Goal: Information Seeking & Learning: Check status

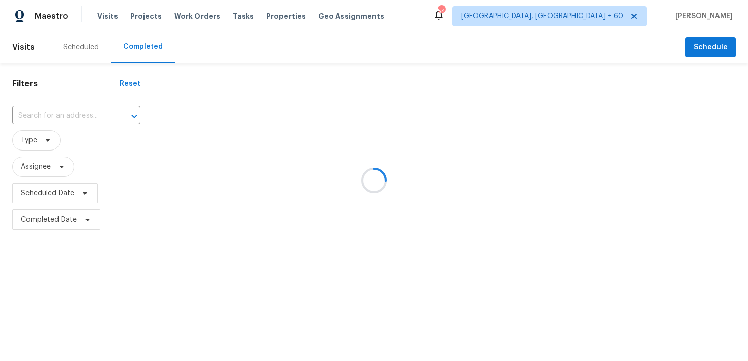
click at [66, 117] on div at bounding box center [374, 180] width 748 height 361
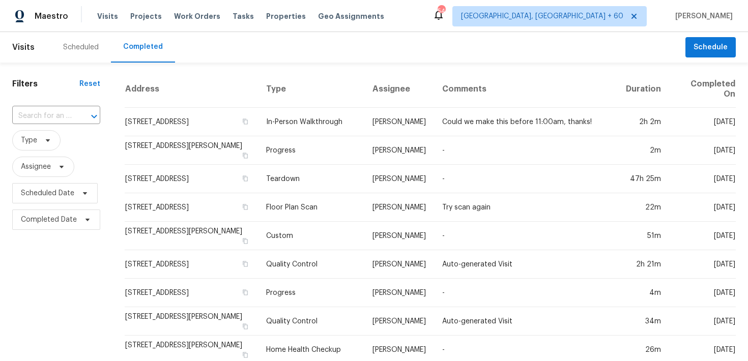
click at [66, 117] on input "text" at bounding box center [42, 116] width 60 height 16
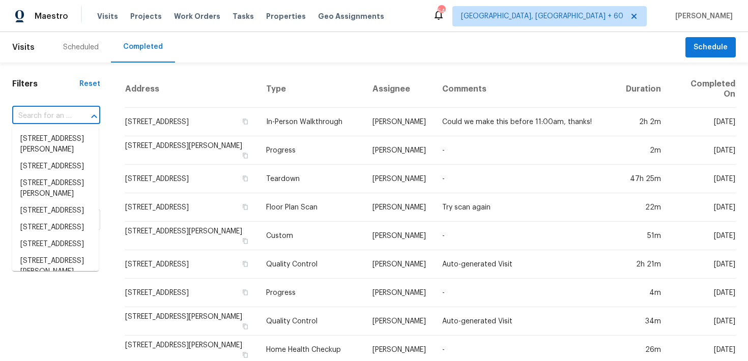
paste input "[STREET_ADDRESS]"
type input "[STREET_ADDRESS]"
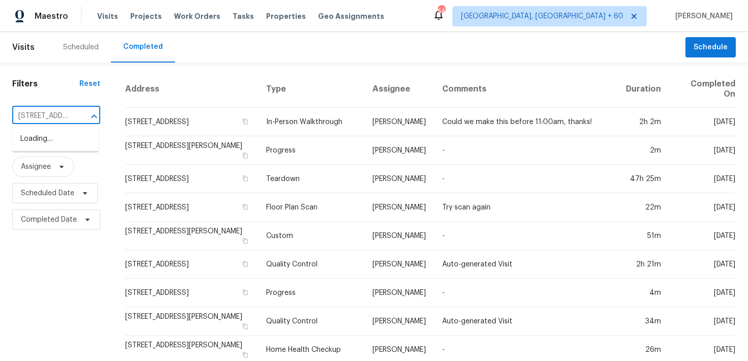
scroll to position [0, 80]
click at [30, 140] on li "[STREET_ADDRESS]" at bounding box center [55, 139] width 87 height 17
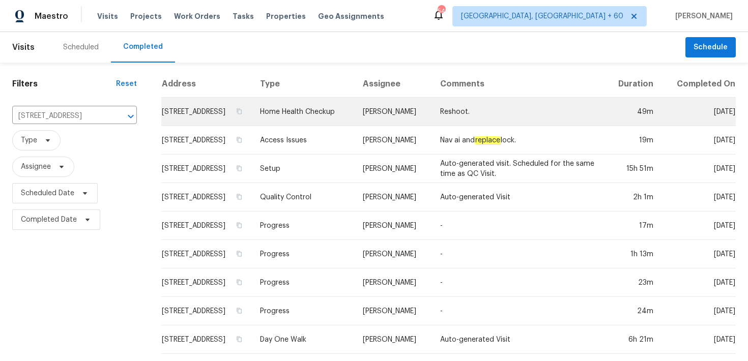
click at [324, 125] on td "Home Health Checkup" at bounding box center [303, 112] width 103 height 29
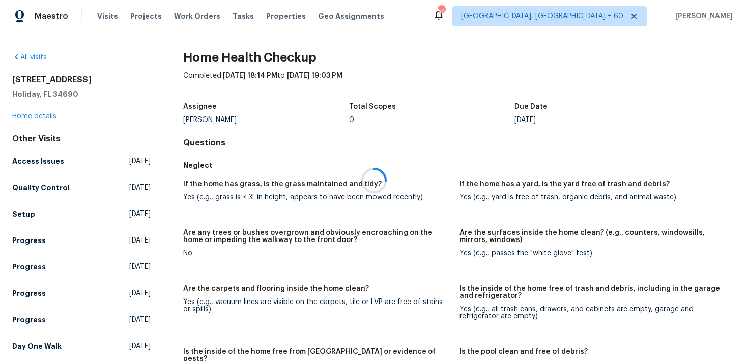
click at [25, 118] on div at bounding box center [374, 180] width 748 height 361
click at [25, 115] on link "Home details" at bounding box center [34, 116] width 44 height 7
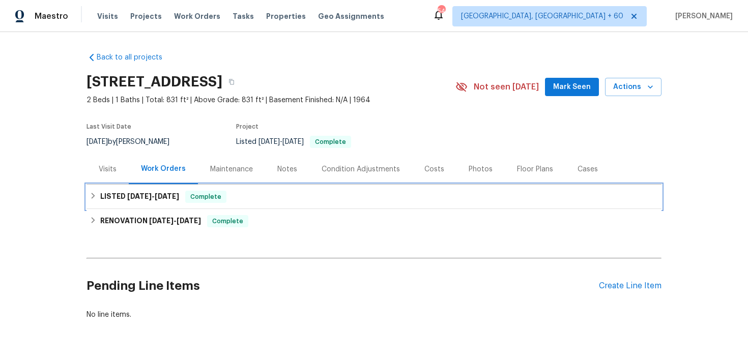
click at [227, 201] on div "LISTED [DATE] - [DATE] Complete" at bounding box center [374, 197] width 569 height 12
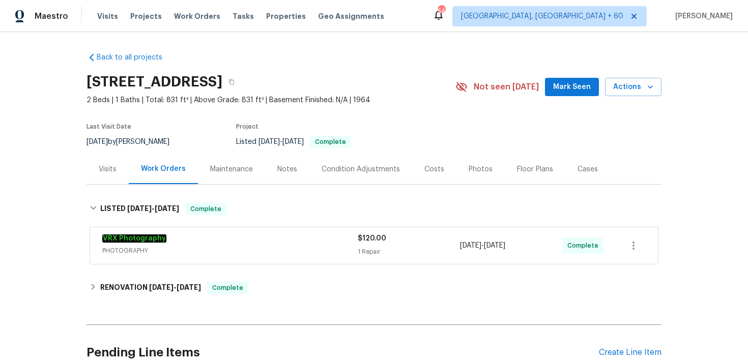
click at [276, 274] on div "Back to all projects [STREET_ADDRESS] 2 Beds | 1 Baths | Total: 831 ft² | Above…" at bounding box center [374, 219] width 575 height 351
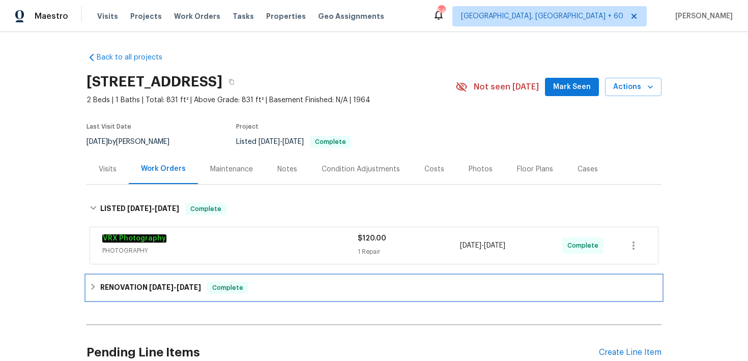
click at [271, 293] on div "RENOVATION [DATE] - [DATE] Complete" at bounding box center [374, 288] width 569 height 12
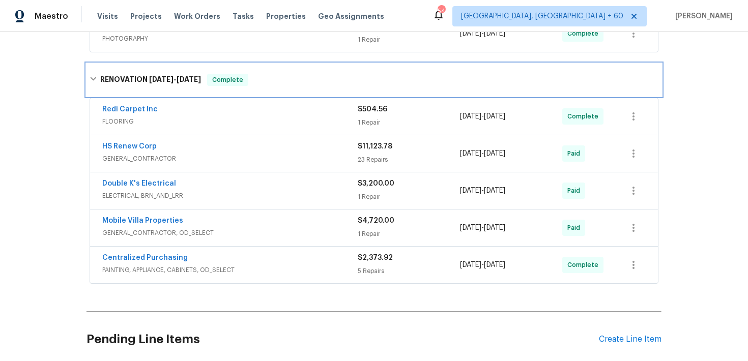
scroll to position [183, 0]
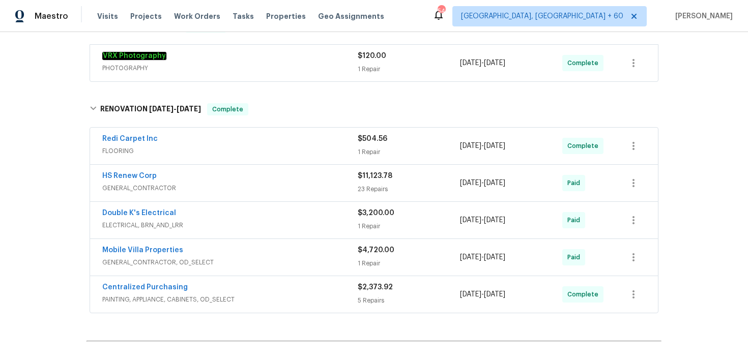
click at [382, 153] on div "1 Repair" at bounding box center [409, 152] width 102 height 10
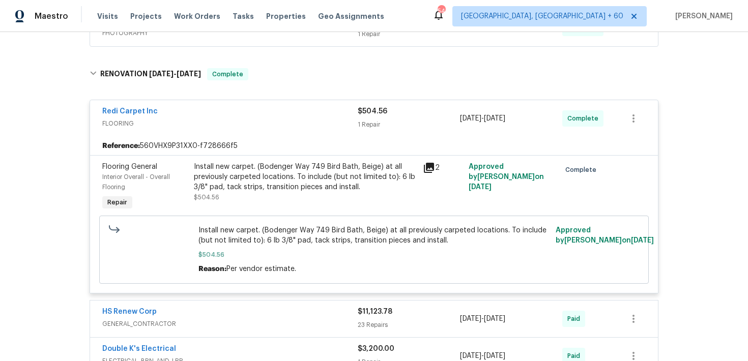
scroll to position [245, 0]
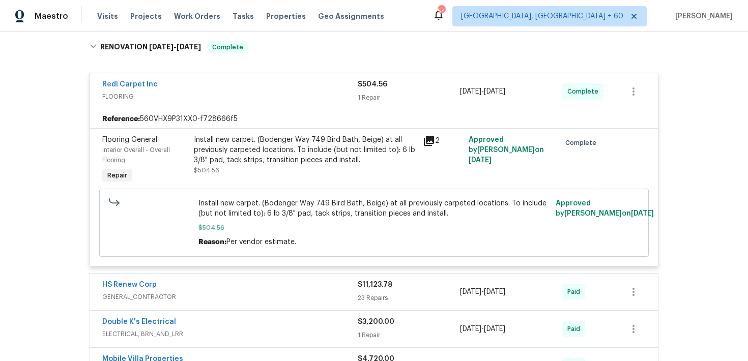
click at [372, 285] on span "$11,123.78" at bounding box center [375, 284] width 35 height 7
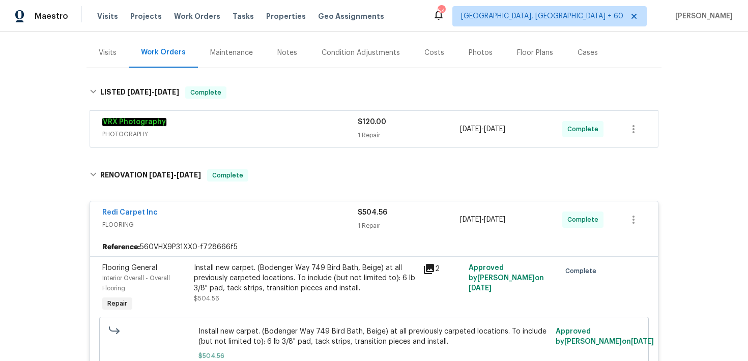
scroll to position [0, 0]
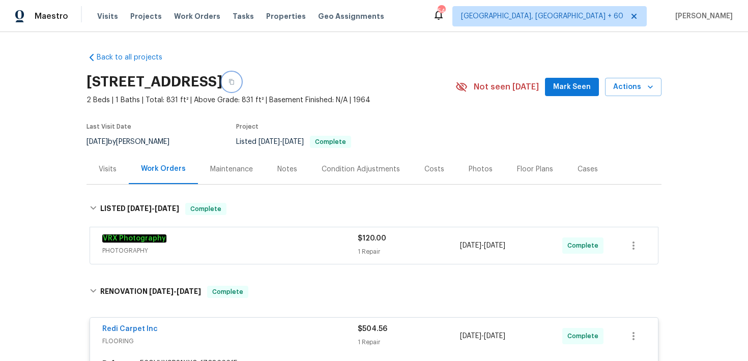
click at [241, 83] on button "button" at bounding box center [231, 82] width 18 height 18
click at [107, 11] on div "Visits Projects Work Orders Tasks Properties Geo Assignments" at bounding box center [246, 16] width 299 height 20
click at [107, 16] on span "Visits" at bounding box center [107, 16] width 21 height 10
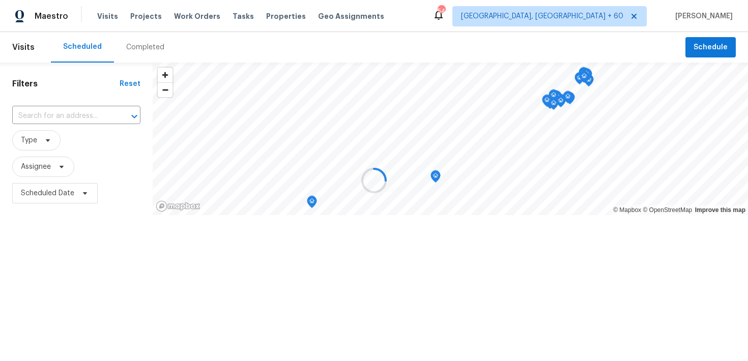
click at [139, 50] on div at bounding box center [374, 180] width 748 height 361
click at [138, 48] on div at bounding box center [374, 180] width 748 height 361
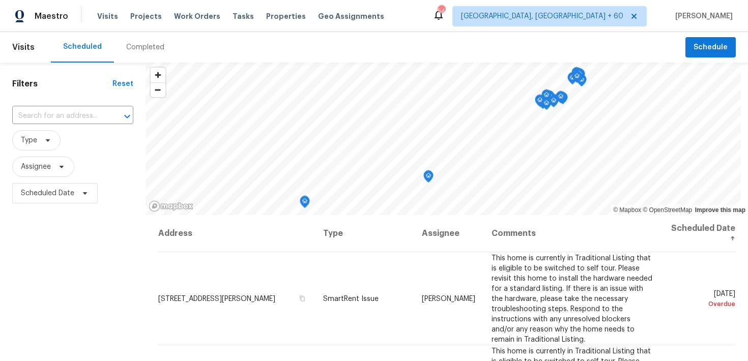
click at [141, 48] on div "Completed" at bounding box center [145, 47] width 38 height 10
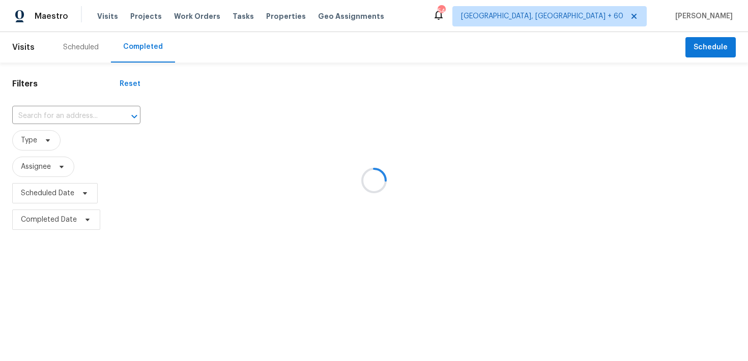
click at [66, 115] on div at bounding box center [374, 180] width 748 height 361
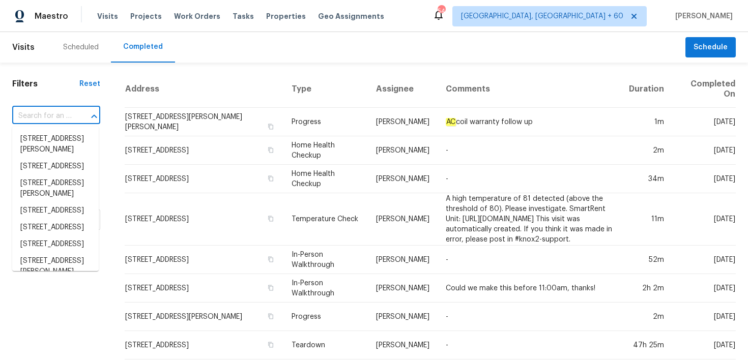
click at [52, 115] on input "text" at bounding box center [42, 116] width 60 height 16
paste input "[STREET_ADDRESS]"
type input "[STREET_ADDRESS]"
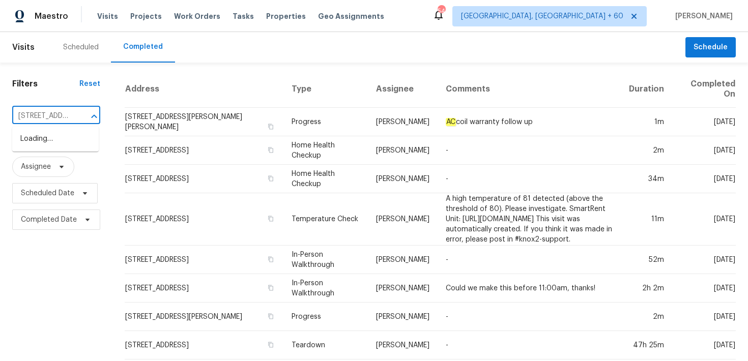
scroll to position [0, 72]
click at [36, 143] on li "[STREET_ADDRESS]" at bounding box center [55, 139] width 87 height 17
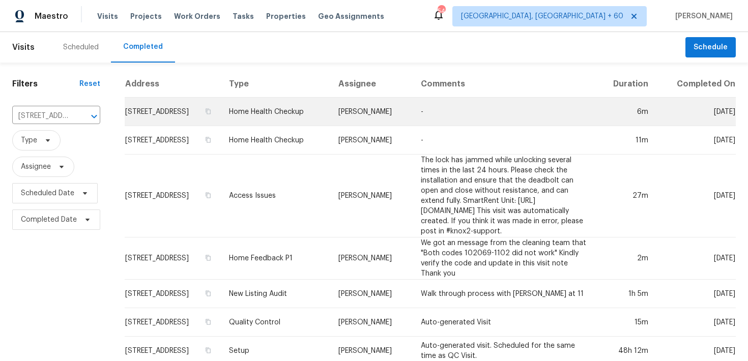
click at [272, 122] on td "Home Health Checkup" at bounding box center [275, 112] width 109 height 29
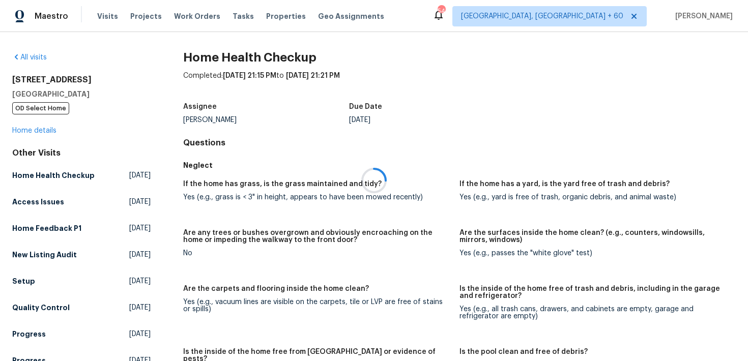
click at [30, 109] on div at bounding box center [374, 180] width 748 height 361
click at [21, 136] on div at bounding box center [374, 180] width 748 height 361
click at [23, 130] on div at bounding box center [374, 180] width 748 height 361
click at [40, 127] on div "[STREET_ADDRESS] OD Select Home Home details" at bounding box center [81, 105] width 138 height 61
click at [28, 128] on link "Home details" at bounding box center [34, 130] width 44 height 7
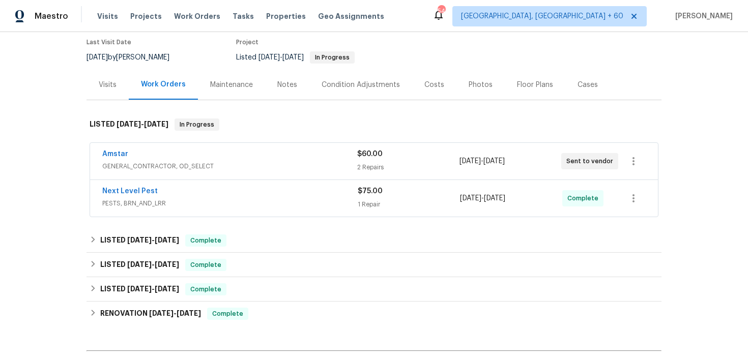
scroll to position [145, 0]
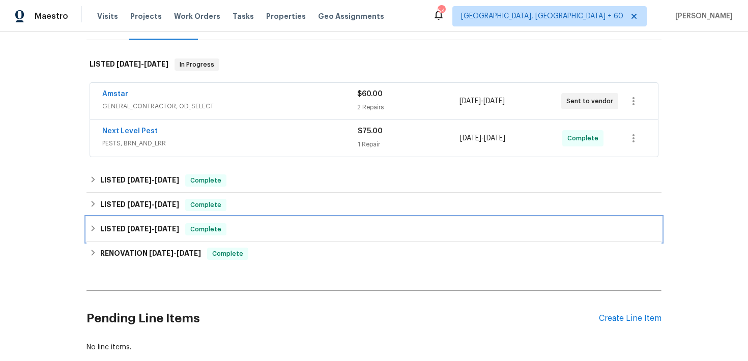
click at [237, 227] on div "LISTED [DATE] - [DATE] Complete" at bounding box center [374, 229] width 569 height 12
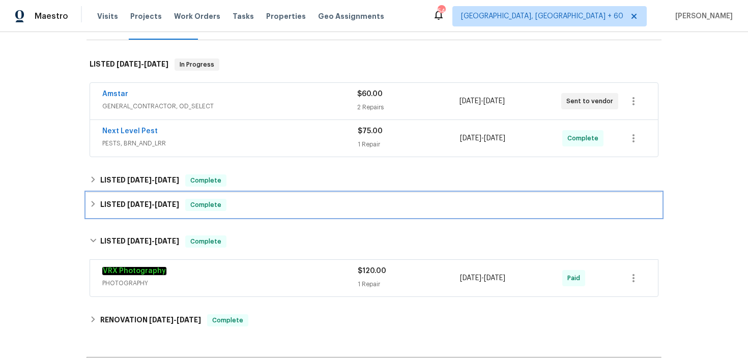
click at [276, 206] on div "LISTED [DATE] - [DATE] Complete" at bounding box center [374, 205] width 569 height 12
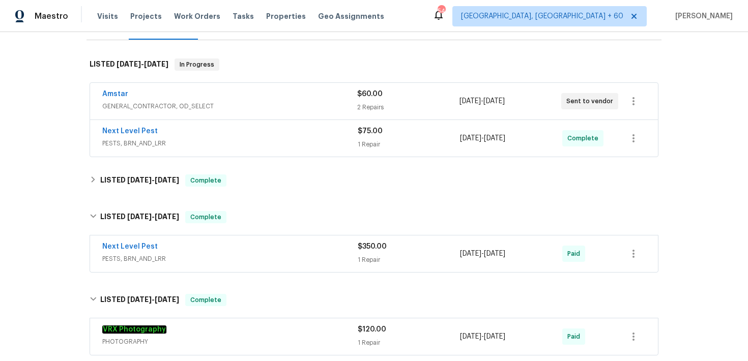
click at [353, 254] on span "PESTS, BRN_AND_LRR" at bounding box center [229, 259] width 255 height 10
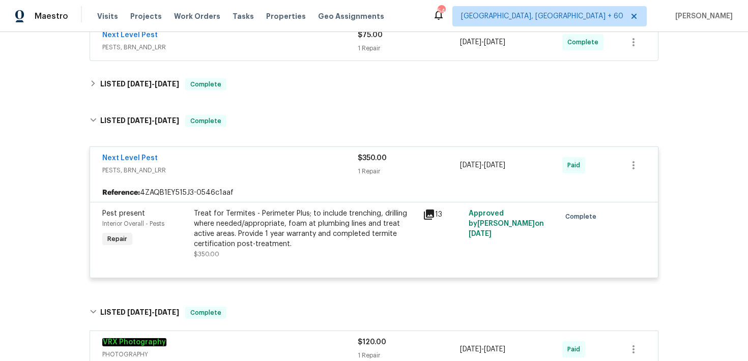
scroll to position [222, 0]
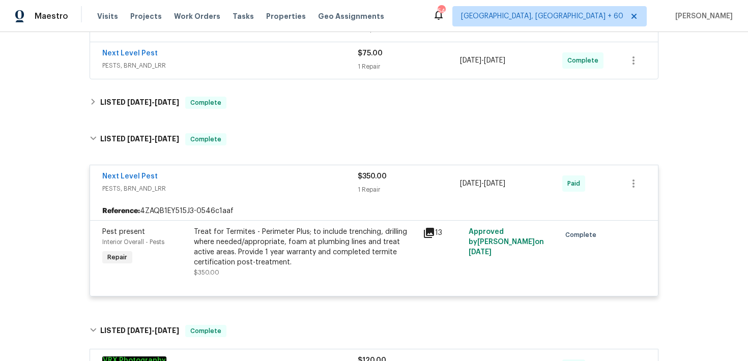
click at [250, 89] on div "Back to all projects [STREET_ADDRESS] 3 Beds | 2 Baths | Total: 1762 ft² | Abov…" at bounding box center [374, 169] width 575 height 695
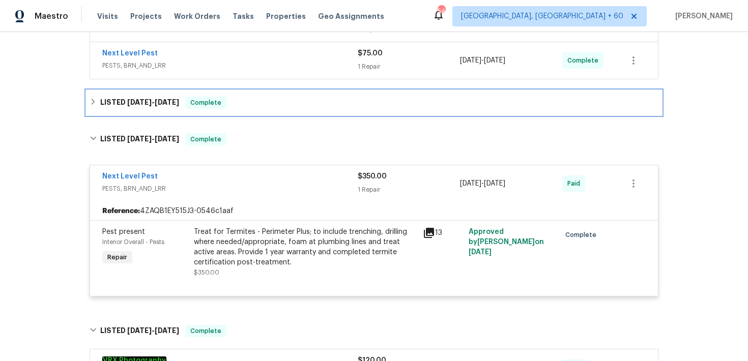
click at [263, 108] on div "LISTED [DATE] - [DATE] Complete" at bounding box center [374, 103] width 569 height 12
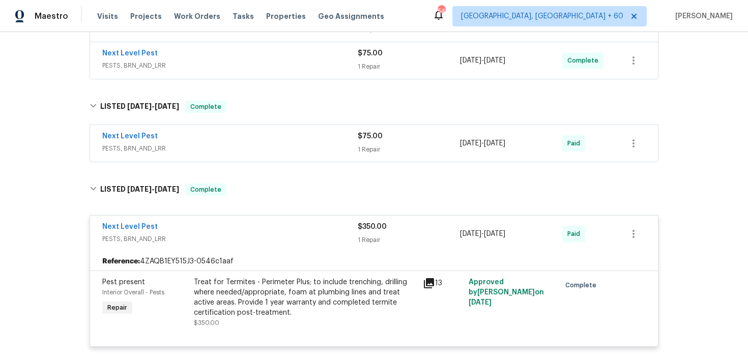
click at [368, 147] on div "1 Repair" at bounding box center [409, 150] width 102 height 10
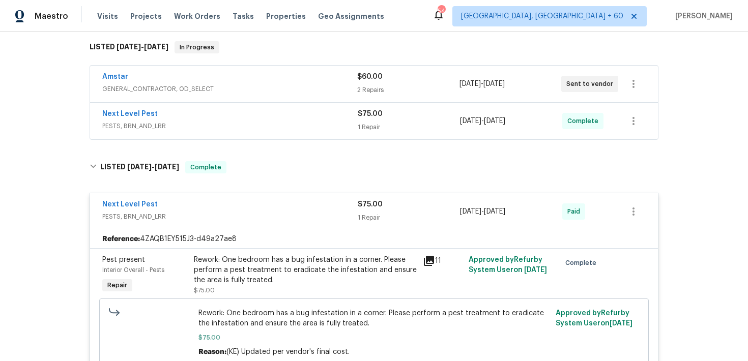
scroll to position [132, 0]
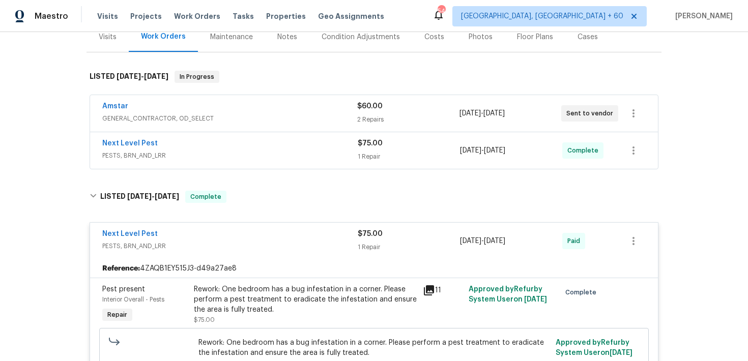
click at [373, 152] on div "1 Repair" at bounding box center [409, 157] width 102 height 10
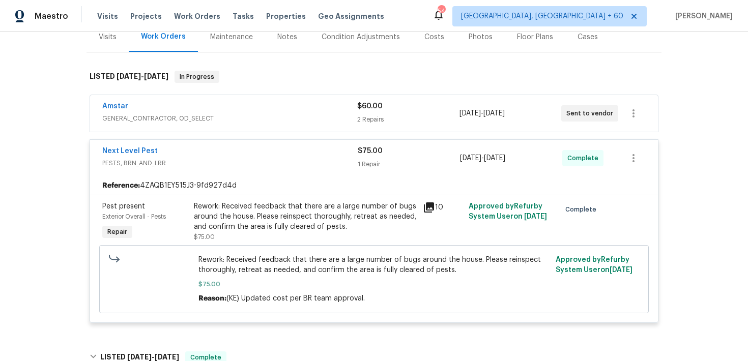
click at [372, 124] on div "2 Repairs" at bounding box center [408, 120] width 102 height 10
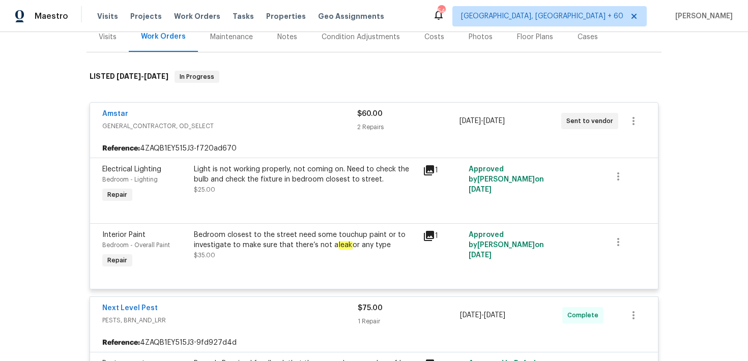
click at [369, 119] on div "$60.00" at bounding box center [408, 114] width 102 height 10
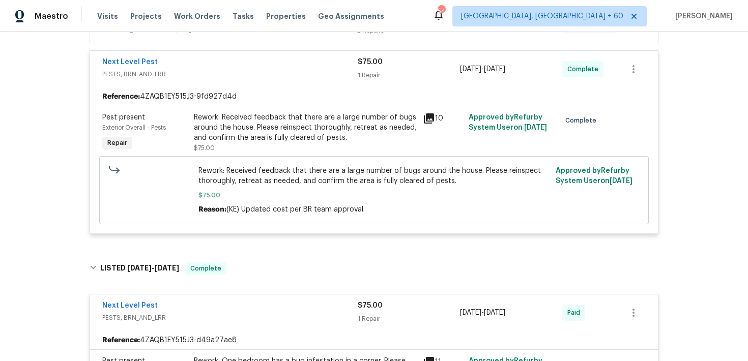
scroll to position [223, 0]
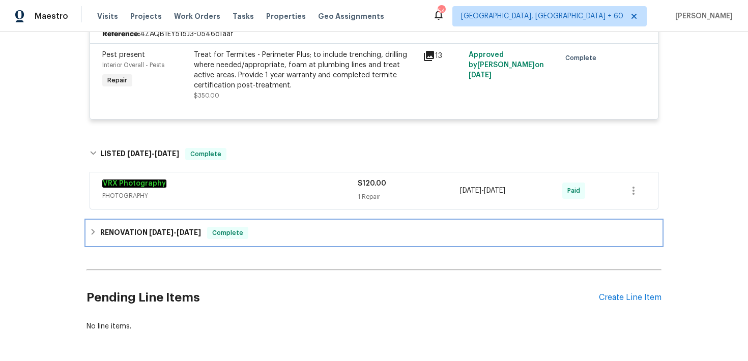
click at [290, 229] on div "RENOVATION [DATE] - [DATE] Complete" at bounding box center [374, 233] width 569 height 12
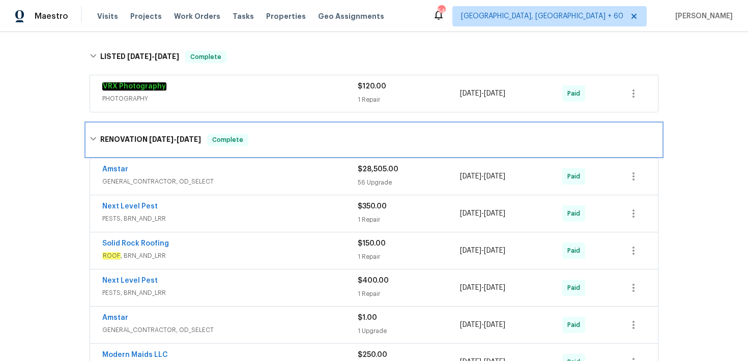
scroll to position [898, 0]
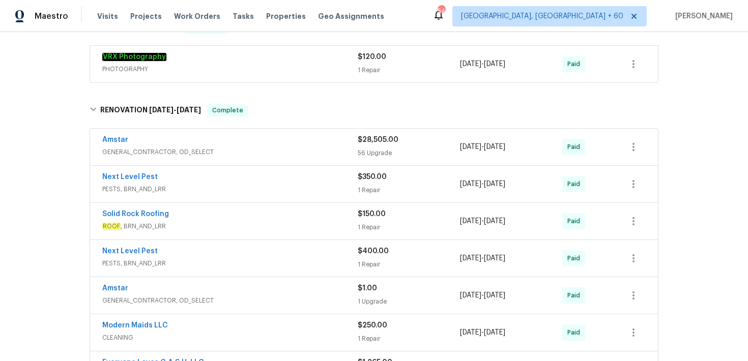
click at [376, 159] on div "$28,505.00 56 Upgrade" at bounding box center [409, 147] width 102 height 24
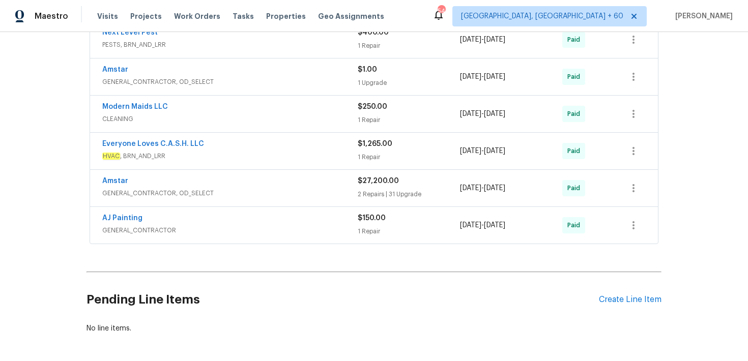
scroll to position [4861, 0]
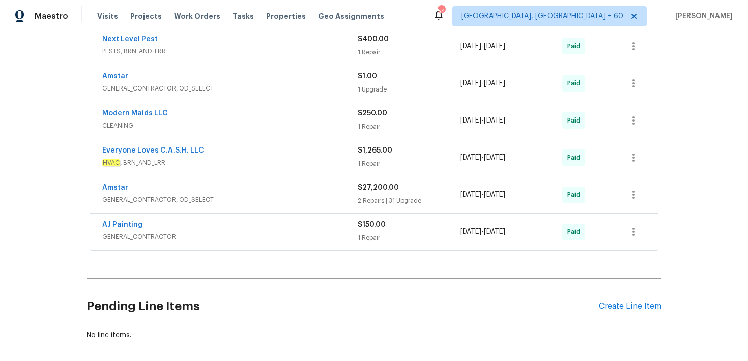
click at [376, 169] on div "1 Repair" at bounding box center [409, 164] width 102 height 10
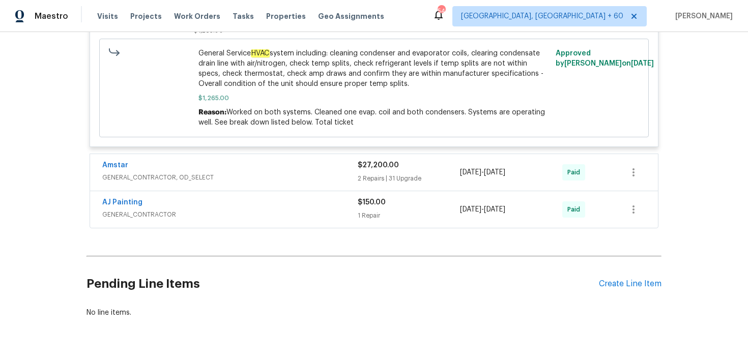
scroll to position [5109, 0]
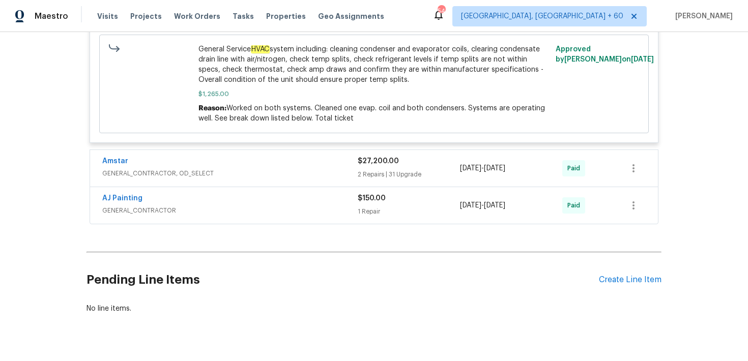
click at [363, 218] on div "$150.00 1 Repair" at bounding box center [409, 205] width 102 height 24
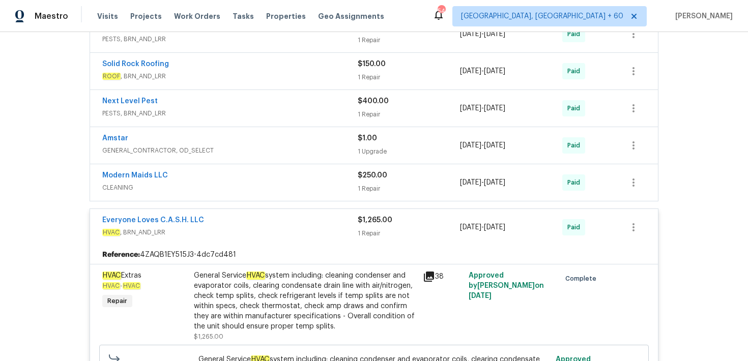
scroll to position [4794, 0]
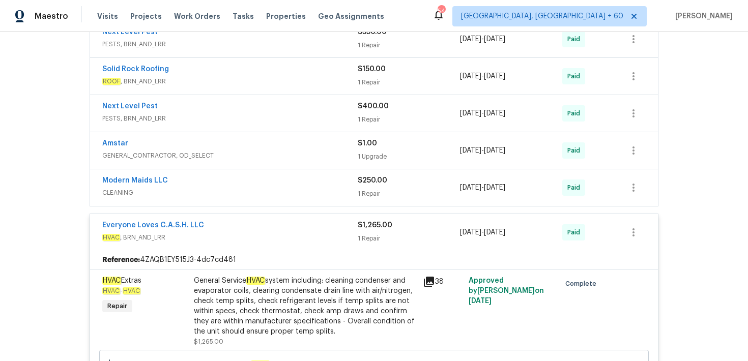
click at [374, 125] on div "1 Repair" at bounding box center [409, 120] width 102 height 10
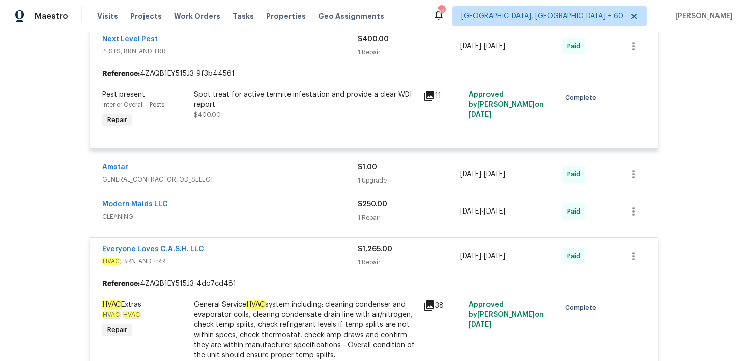
scroll to position [4868, 0]
click at [378, 59] on div "1 Repair" at bounding box center [409, 53] width 102 height 10
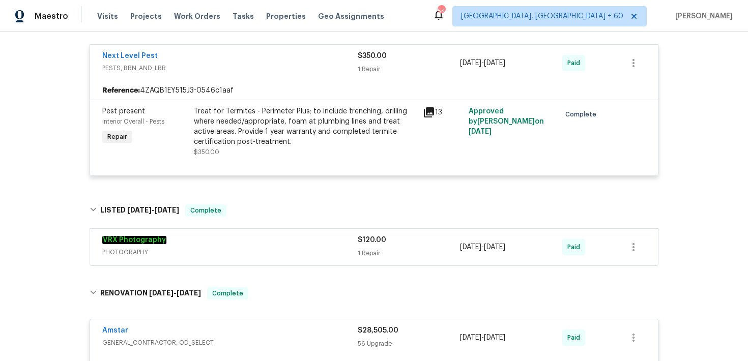
scroll to position [749, 0]
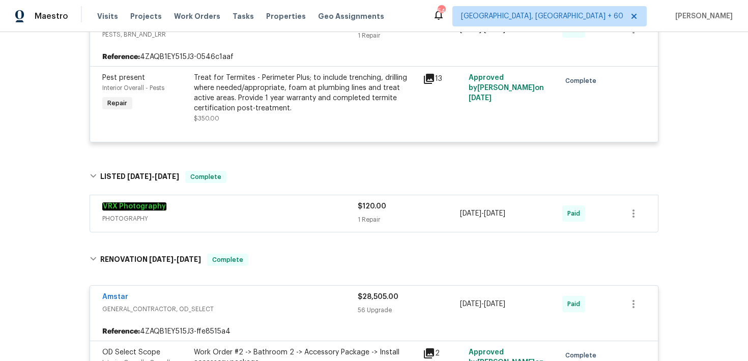
click at [364, 305] on div "$28,505.00 56 Upgrade" at bounding box center [409, 304] width 102 height 24
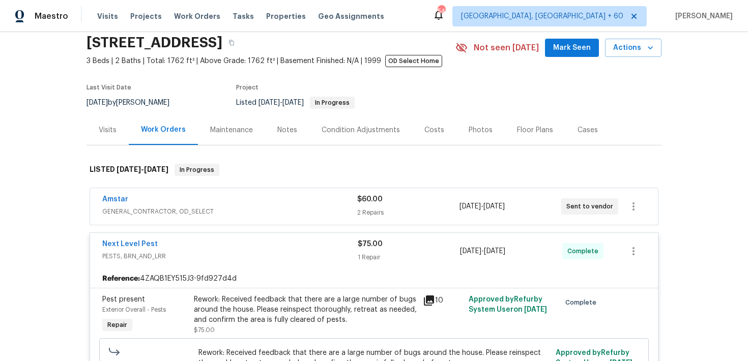
scroll to position [0, 0]
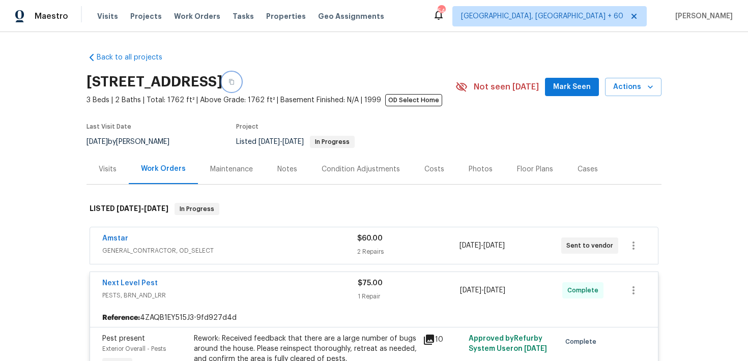
click at [235, 81] on icon "button" at bounding box center [232, 82] width 6 height 6
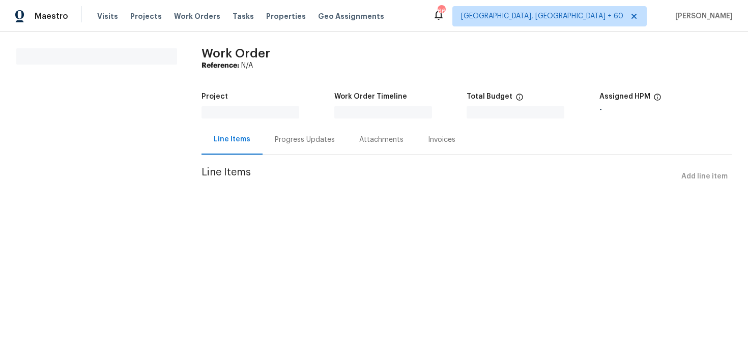
click at [280, 143] on div "Progress Updates" at bounding box center [305, 140] width 60 height 10
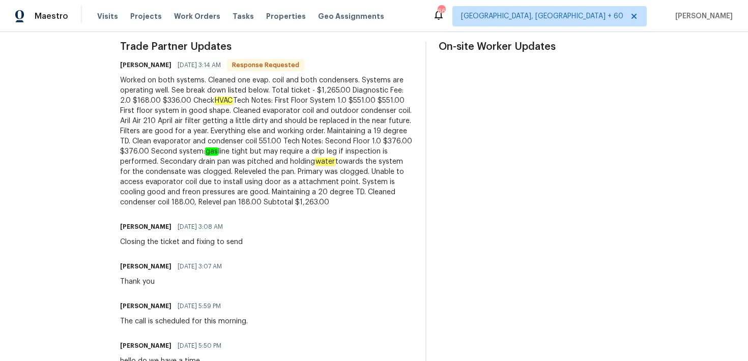
scroll to position [348, 0]
